Goal: Navigation & Orientation: Find specific page/section

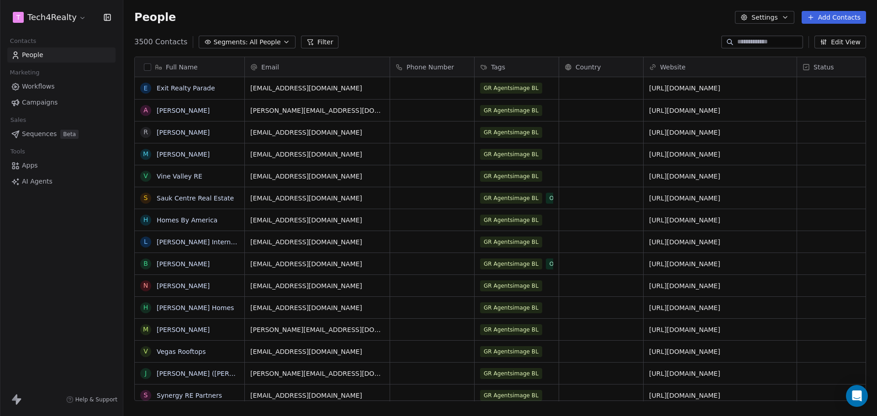
scroll to position [359, 747]
click at [48, 100] on span "Campaigns" at bounding box center [40, 103] width 36 height 10
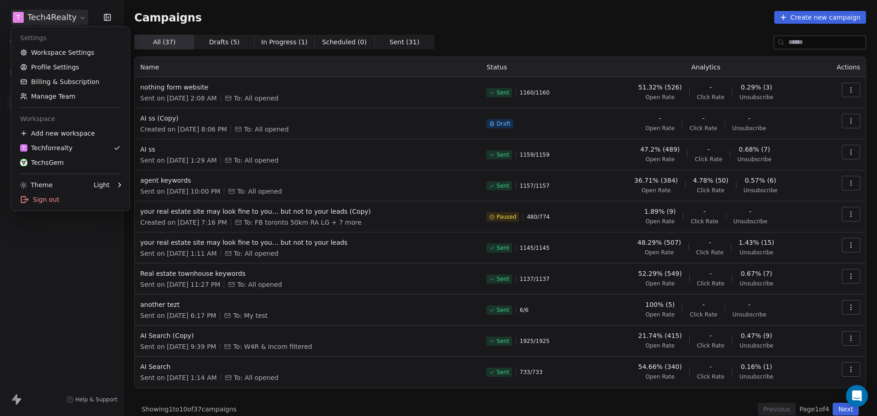
click at [56, 18] on html "T Tech4Realty Contacts People Marketing Workflows Campaigns Sales Sequences Bet…" at bounding box center [438, 208] width 877 height 416
click at [48, 166] on div "TechsGem" at bounding box center [42, 162] width 44 height 9
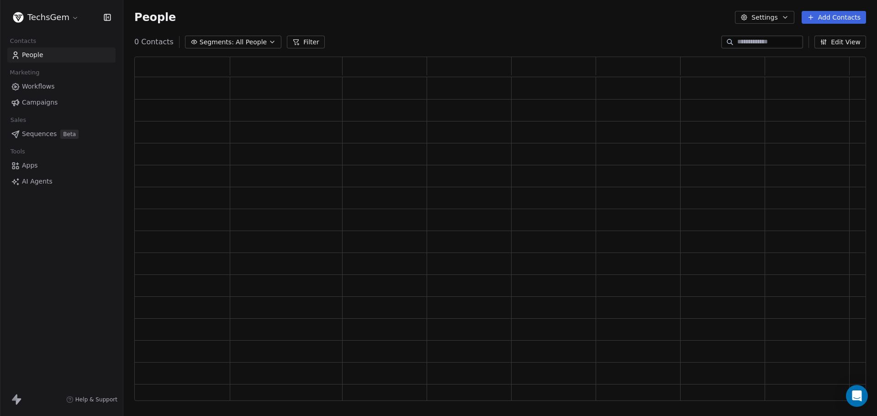
scroll to position [337, 725]
click at [52, 105] on span "Campaigns" at bounding box center [40, 103] width 36 height 10
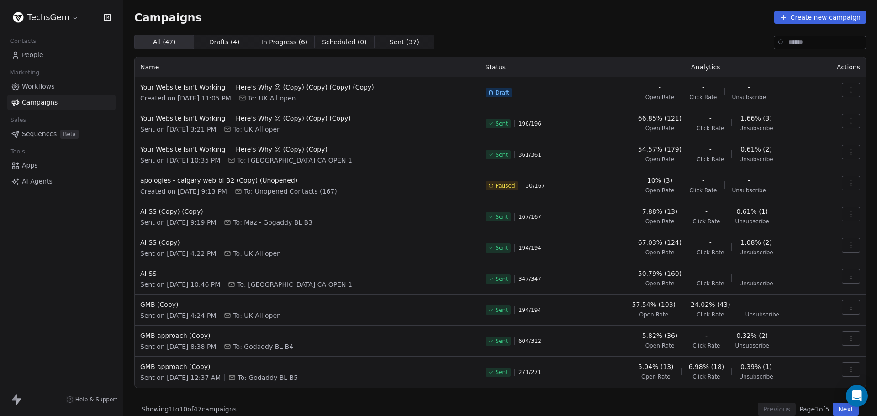
click at [472, 35] on div "All ( 47 ) All ( 47 ) Drafts ( 4 ) Drafts ( 4 ) In Progress ( 6 ) In Progress (…" at bounding box center [500, 42] width 732 height 15
click at [402, 21] on div "Campaigns Create new campaign" at bounding box center [500, 17] width 732 height 13
